Goal: Task Accomplishment & Management: Complete application form

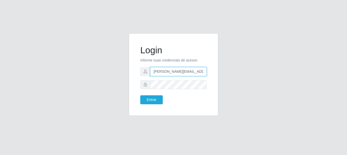
type input "[PERSON_NAME][EMAIL_ADDRESS][PERSON_NAME][DOMAIN_NAME]"
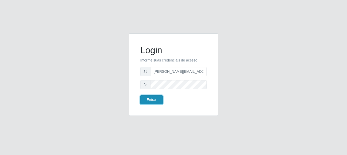
click at [151, 99] on button "Entrar" at bounding box center [151, 99] width 23 height 9
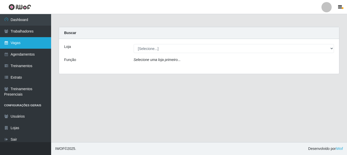
click at [26, 43] on link "Vagas" at bounding box center [25, 43] width 51 height 12
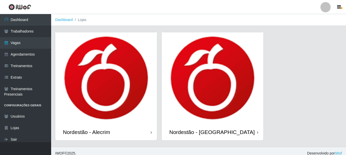
click at [87, 132] on div "Nordestão - Alecrim" at bounding box center [86, 132] width 47 height 6
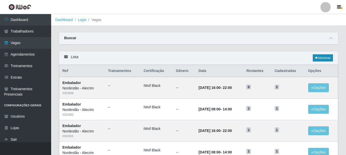
click at [322, 58] on link "Adicionar" at bounding box center [323, 57] width 20 height 7
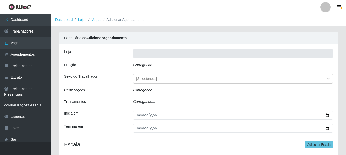
type input "Nordestão - Alecrim"
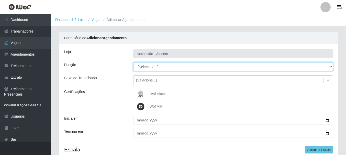
select select "1"
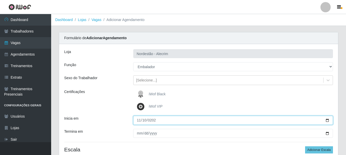
type input "[DATE]"
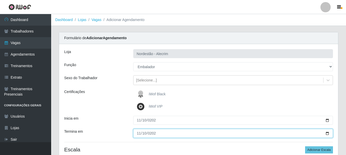
type input "[DATE]"
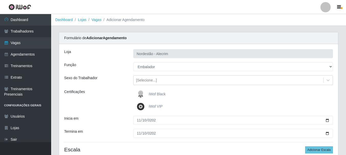
click at [233, 94] on div "iWof Black" at bounding box center [233, 94] width 200 height 10
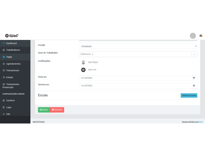
scroll to position [46, 0]
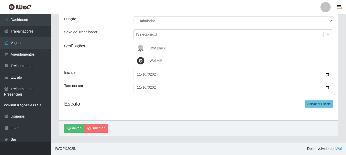
click at [159, 48] on span "iWof Black" at bounding box center [157, 48] width 17 height 4
click at [0, 0] on input "iWof Black" at bounding box center [0, 0] width 0 height 0
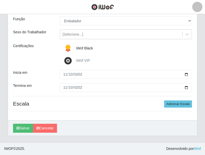
click at [81, 49] on span "iWof Black" at bounding box center [84, 48] width 17 height 4
click at [0, 0] on input "iWof Black" at bounding box center [0, 0] width 0 height 0
click at [81, 49] on span "iWof Black" at bounding box center [84, 48] width 17 height 4
click at [0, 0] on input "iWof Black" at bounding box center [0, 0] width 0 height 0
click at [74, 50] on img at bounding box center [69, 48] width 12 height 10
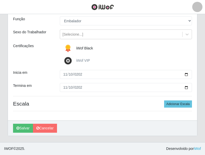
click at [0, 0] on input "iWof Black" at bounding box center [0, 0] width 0 height 0
click at [74, 49] on img at bounding box center [69, 48] width 12 height 10
click at [0, 0] on input "iWof Black" at bounding box center [0, 0] width 0 height 0
